Goal: Complete application form

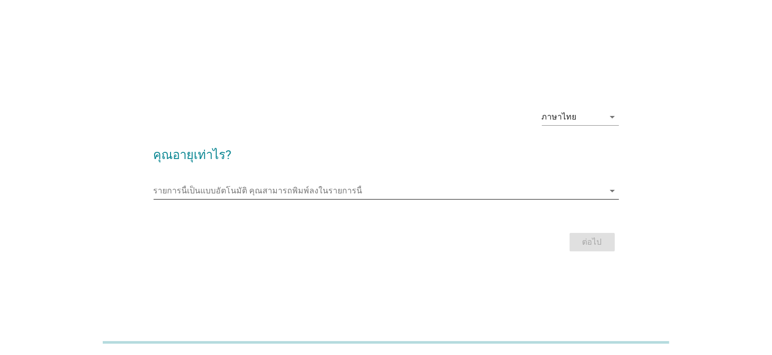
click at [225, 188] on input "รายการนี้เป็นแบบอัตโนมัติ คุณสามารถพิมพ์ลงในรายการนี้" at bounding box center [378, 191] width 451 height 16
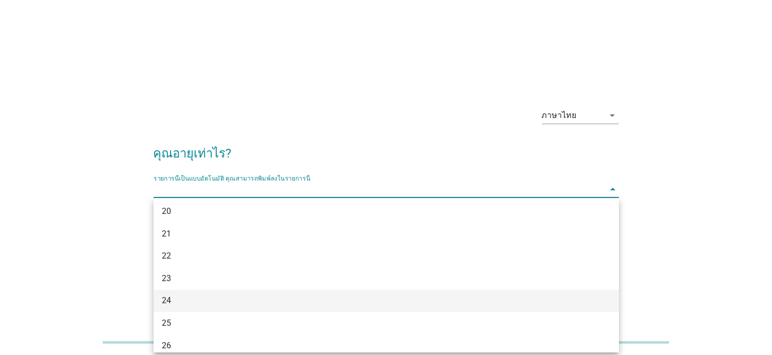
scroll to position [103, 0]
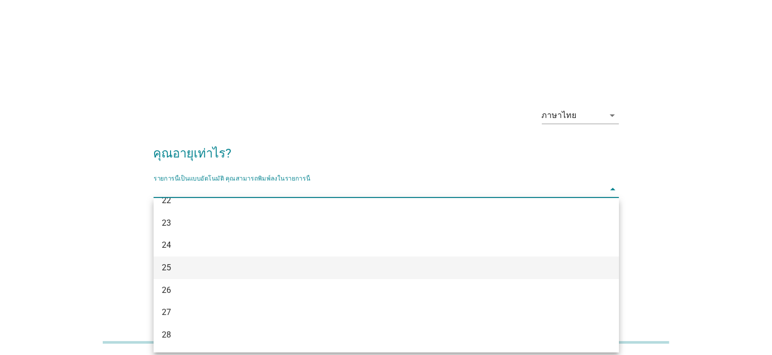
click at [172, 270] on div "25" at bounding box center [367, 268] width 411 height 12
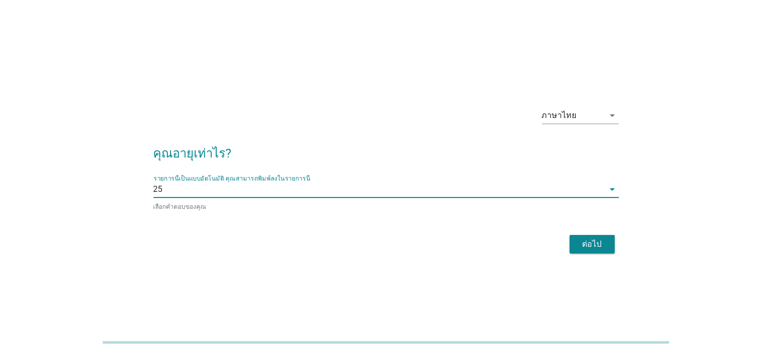
click at [596, 246] on div "ต่อไป" at bounding box center [592, 244] width 29 height 12
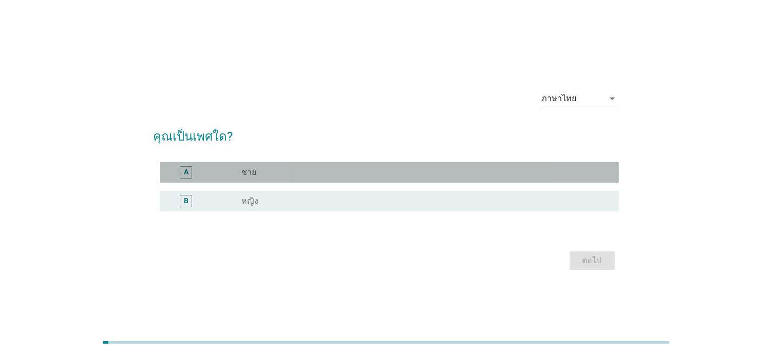
click at [217, 173] on div "A" at bounding box center [205, 172] width 74 height 12
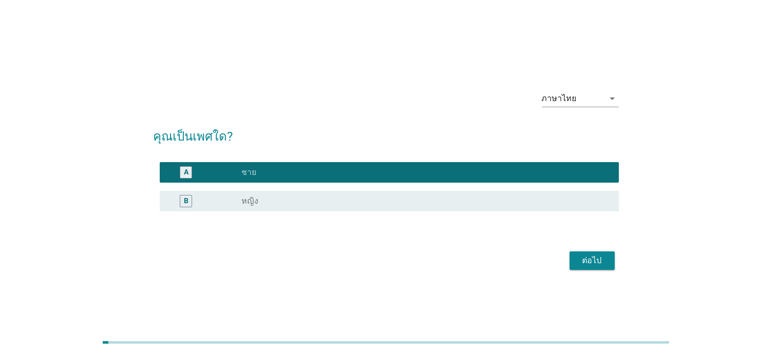
click at [589, 256] on div "ต่อไป" at bounding box center [592, 261] width 29 height 12
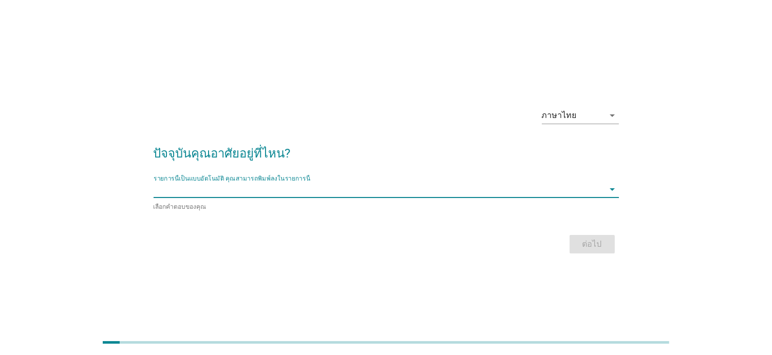
click at [320, 190] on input "รายการนี้เป็นแบบอัตโนมัติ คุณสามารถพิมพ์ลงในรายการนี้" at bounding box center [378, 189] width 451 height 16
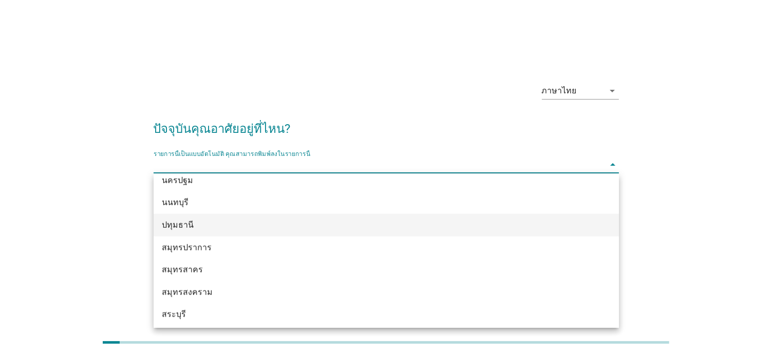
scroll to position [975, 0]
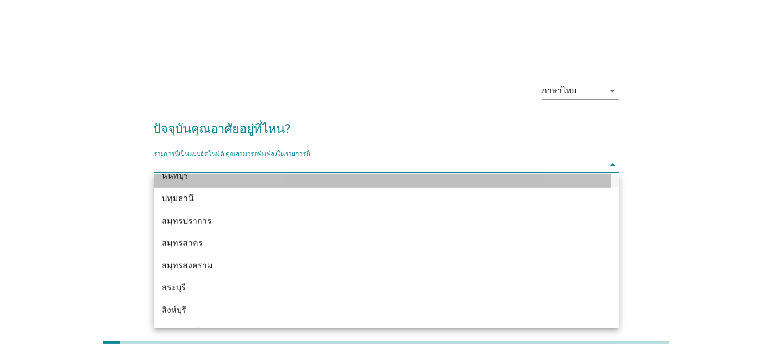
click at [173, 176] on div "นนทบุรี" at bounding box center [367, 176] width 411 height 12
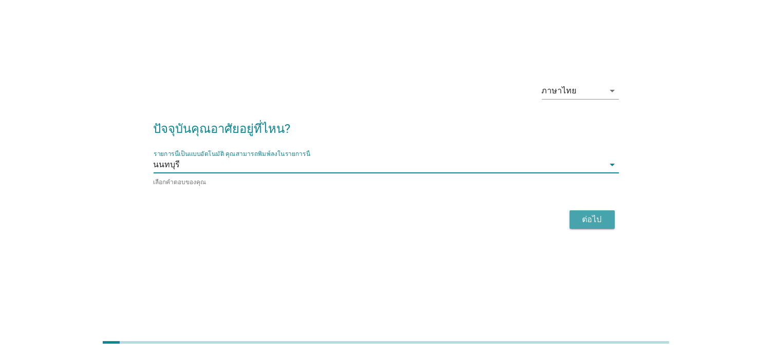
click at [585, 217] on div "ต่อไป" at bounding box center [592, 220] width 29 height 12
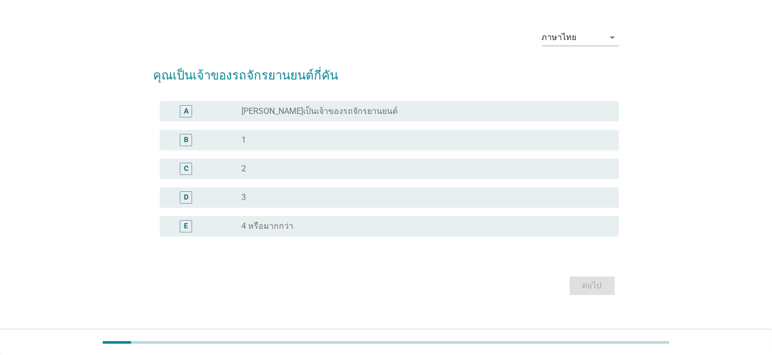
scroll to position [0, 0]
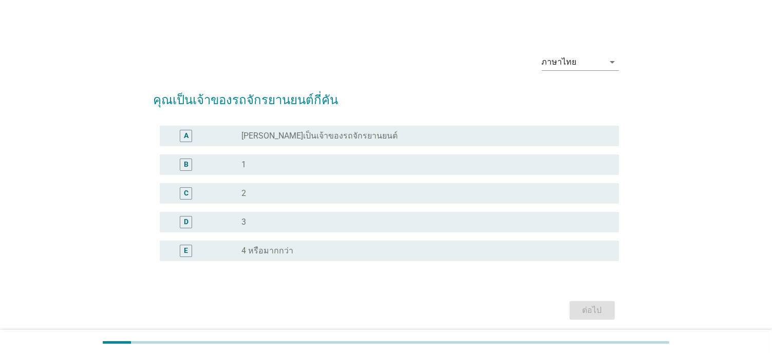
click at [287, 164] on div "radio_button_unchecked 1" at bounding box center [421, 165] width 360 height 10
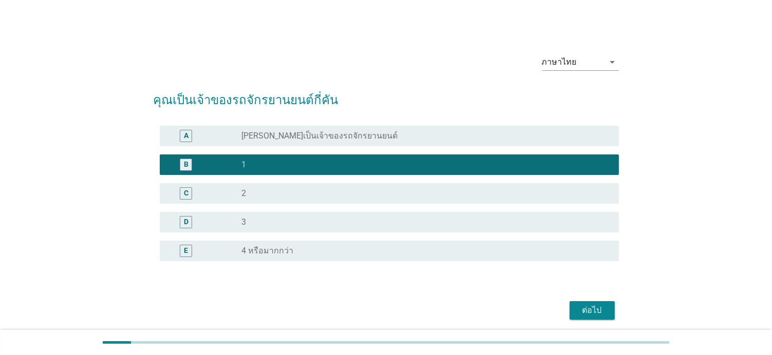
click at [597, 314] on div "ต่อไป" at bounding box center [592, 310] width 29 height 12
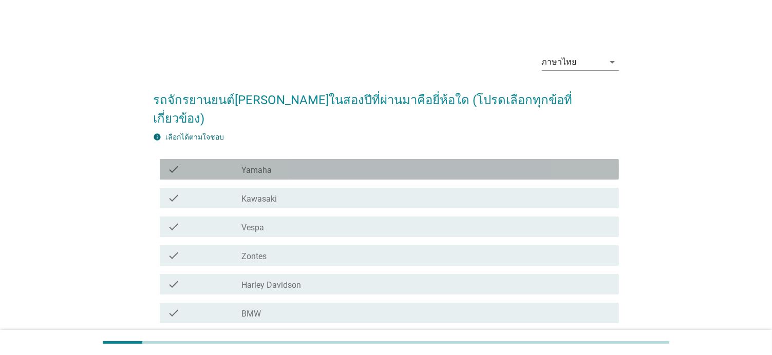
click at [285, 163] on div "check_box_outline_blank Yamaha" at bounding box center [425, 169] width 369 height 12
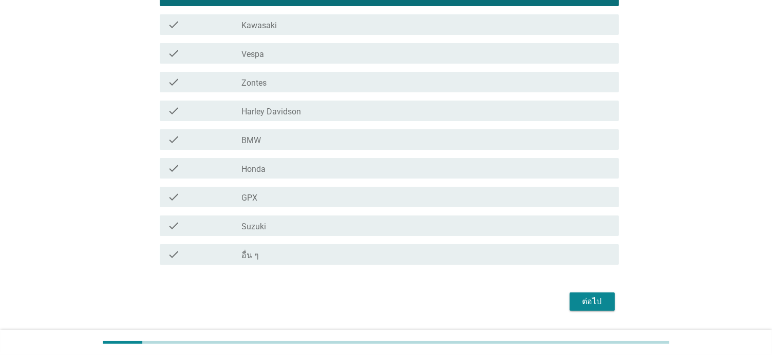
scroll to position [184, 0]
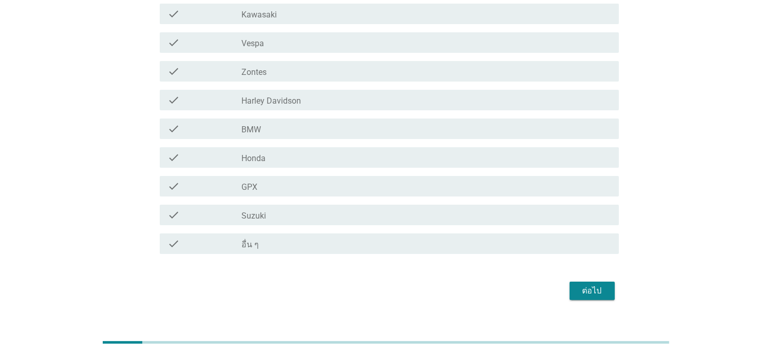
click at [603, 285] on div "ต่อไป" at bounding box center [592, 291] width 29 height 12
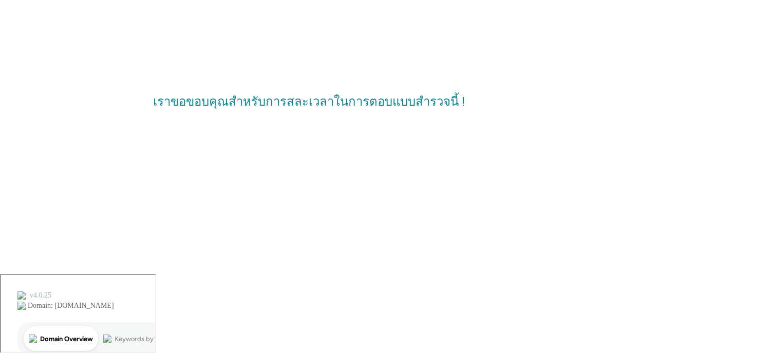
scroll to position [0, 0]
